Goal: Use online tool/utility: Utilize a website feature to perform a specific function

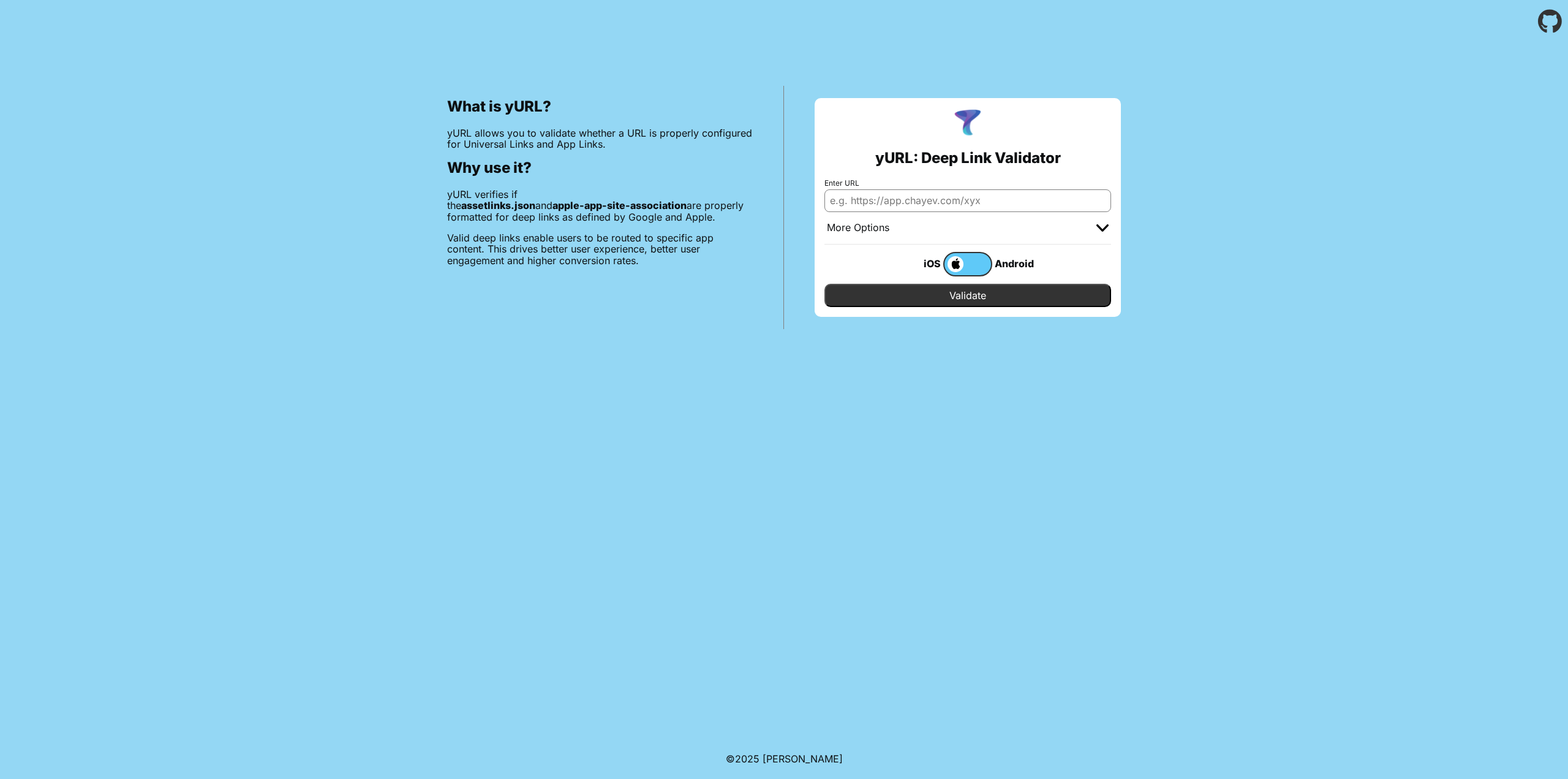
type input "[URL][DOMAIN_NAME]"
click at [922, 282] on div "iOS Android" at bounding box center [967, 264] width 286 height 39
click at [920, 294] on input "Validate" at bounding box center [967, 296] width 286 height 23
click at [975, 261] on label at bounding box center [967, 264] width 49 height 24
click at [0, 0] on input "checkbox" at bounding box center [0, 0] width 0 height 0
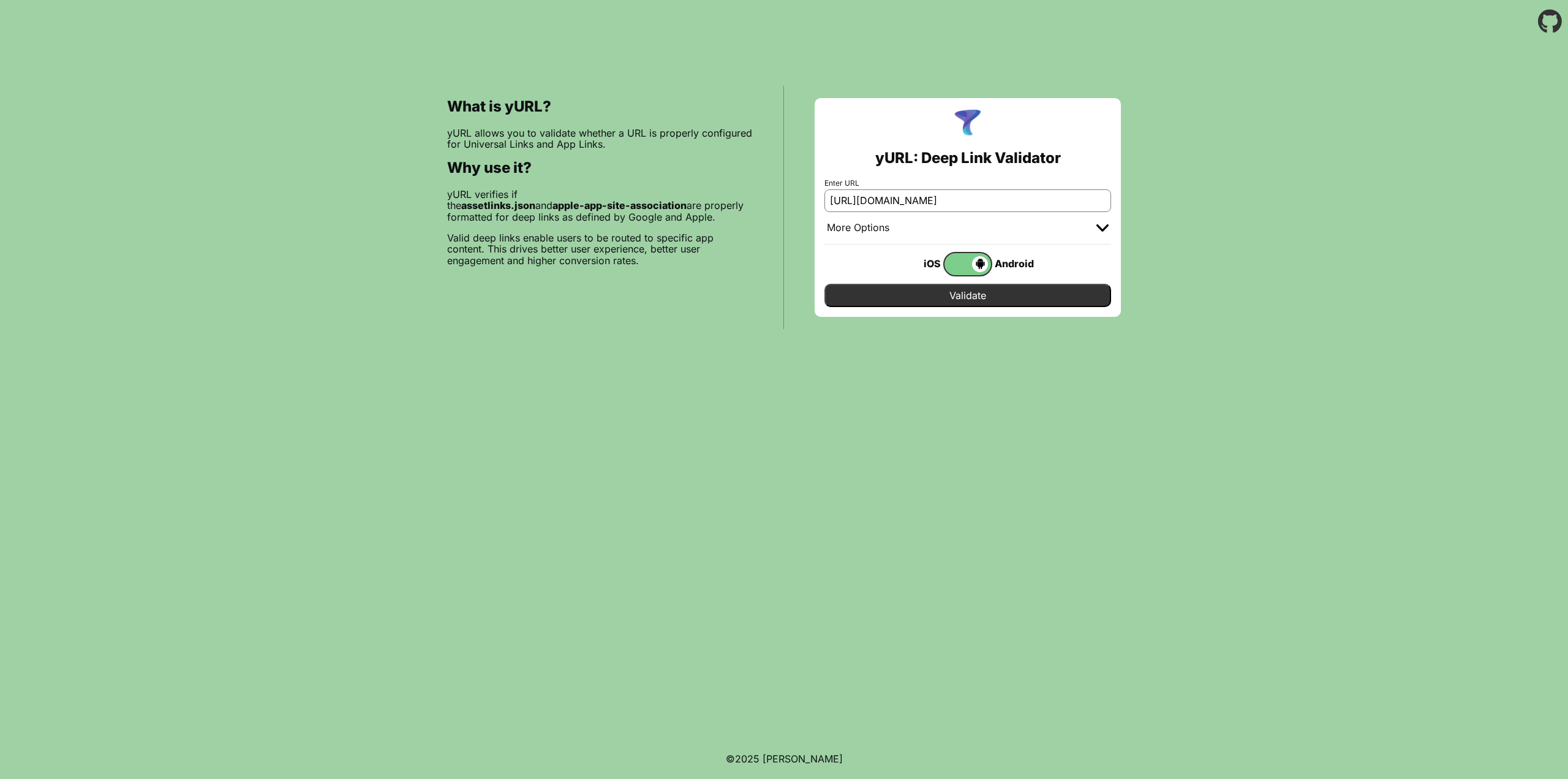
click at [950, 297] on input "Validate" at bounding box center [967, 296] width 286 height 23
